Goal: Information Seeking & Learning: Check status

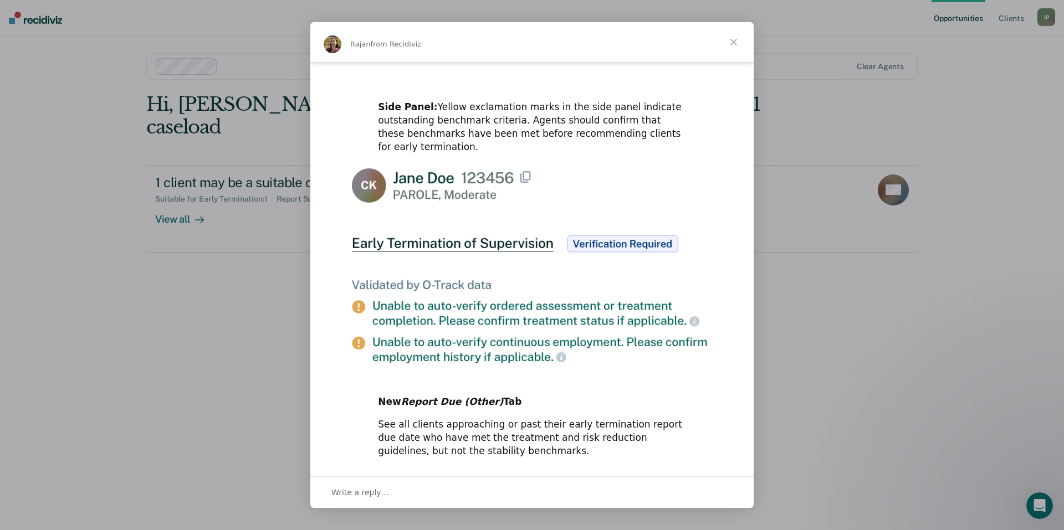
scroll to position [484, 0]
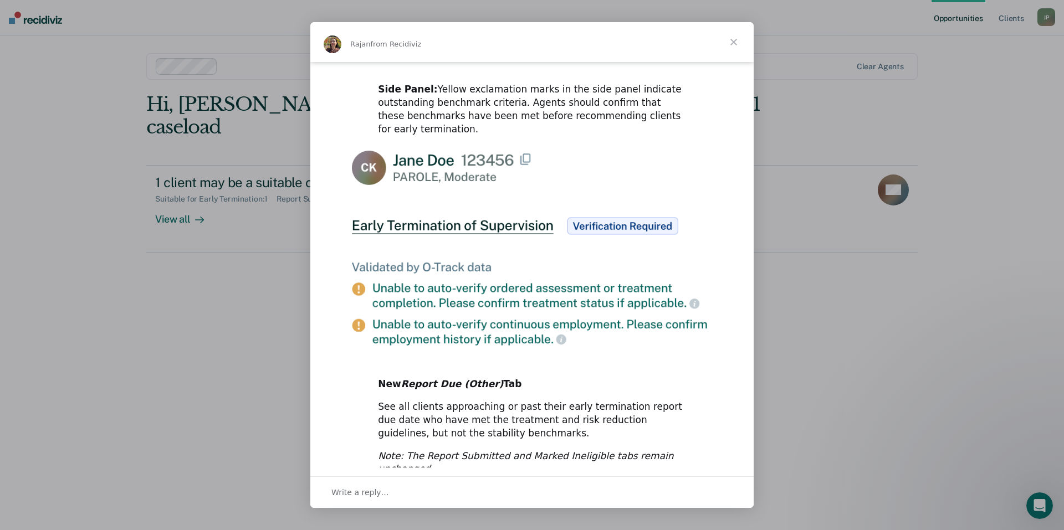
click at [737, 44] on span "Close" at bounding box center [734, 42] width 40 height 40
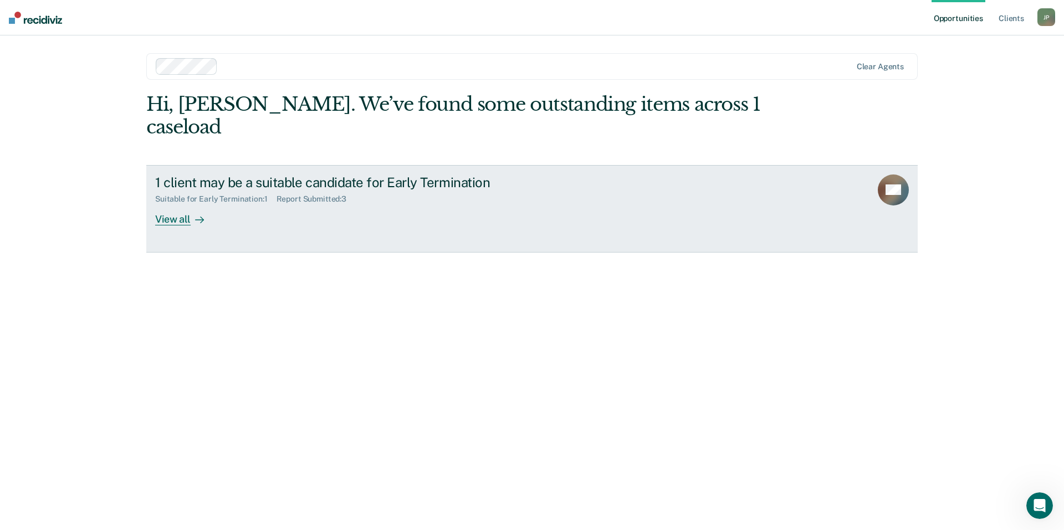
click at [437, 197] on div "1 client may be a suitable candidate for Early Termination Suitable for Early T…" at bounding box center [363, 200] width 416 height 51
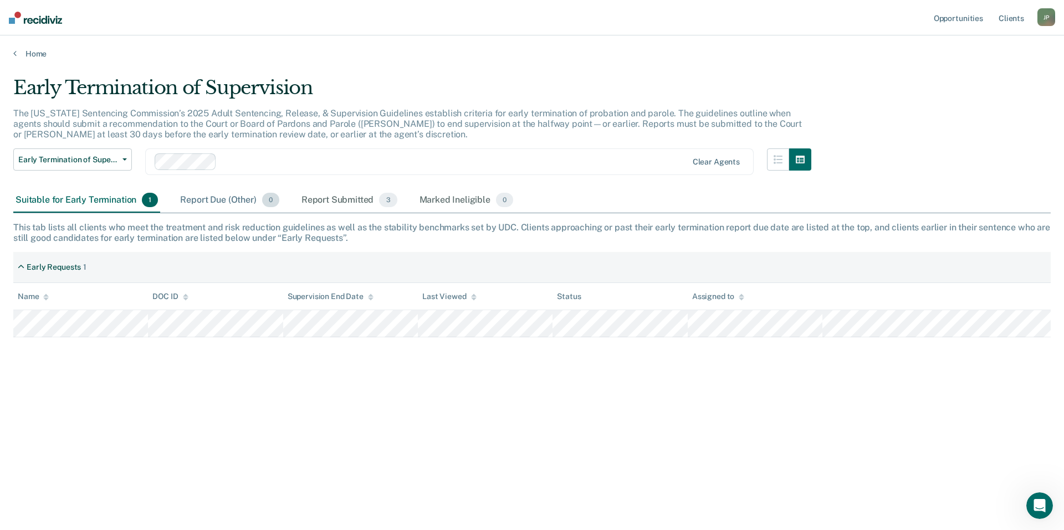
click at [234, 202] on div "Report Due (Other) 0" at bounding box center [229, 200] width 103 height 24
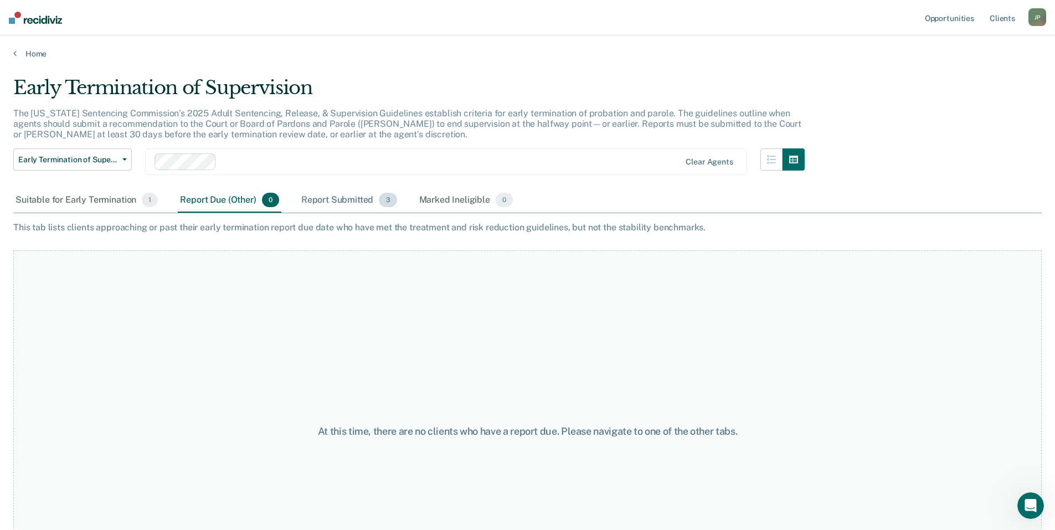
click at [331, 202] on div "Report Submitted 3" at bounding box center [349, 200] width 100 height 24
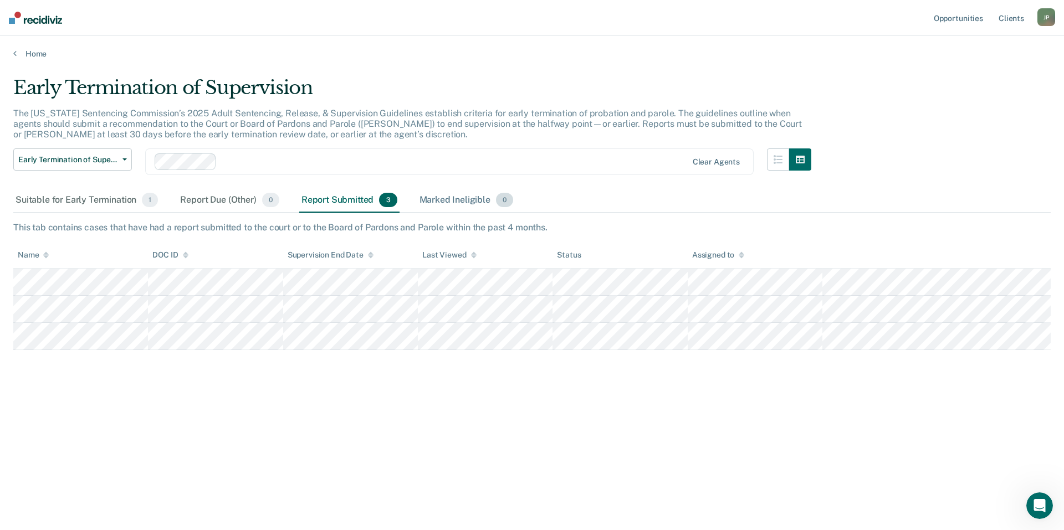
click at [445, 203] on div "Marked Ineligible 0" at bounding box center [466, 200] width 99 height 24
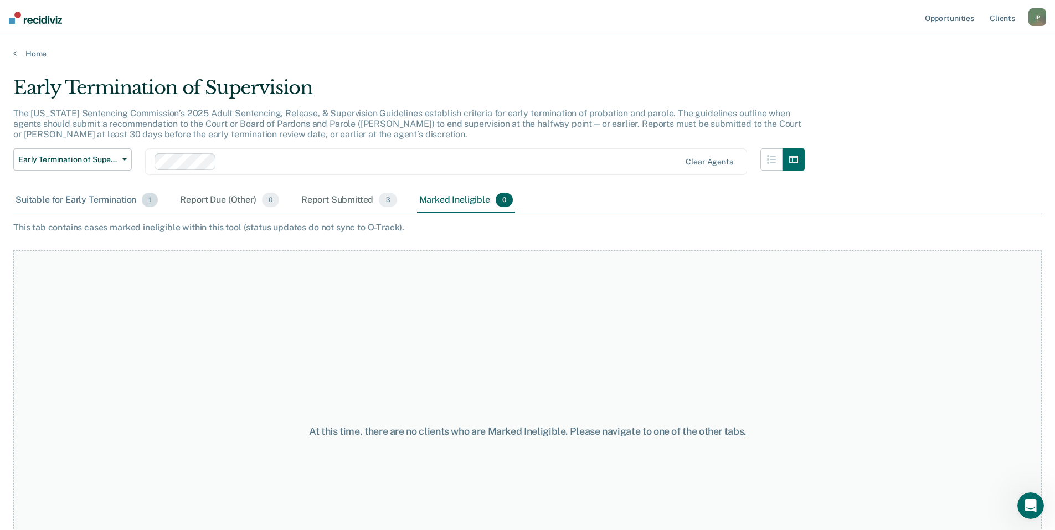
click at [68, 202] on div "Suitable for Early Termination 1" at bounding box center [86, 200] width 147 height 24
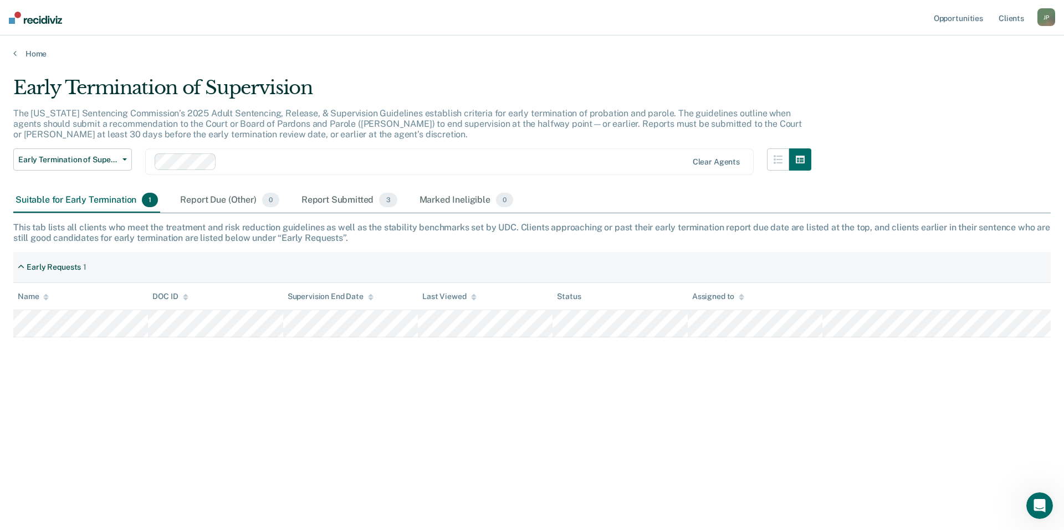
click at [55, 203] on div "Suitable for Early Termination 1" at bounding box center [86, 200] width 147 height 24
